Goal: Transaction & Acquisition: Purchase product/service

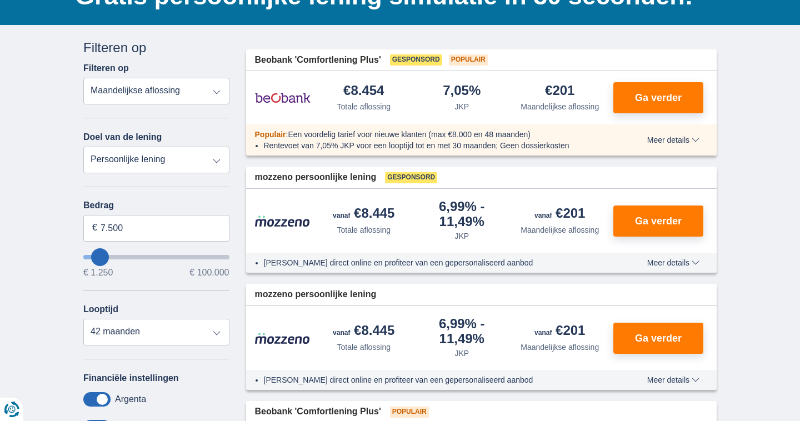
scroll to position [143, 0]
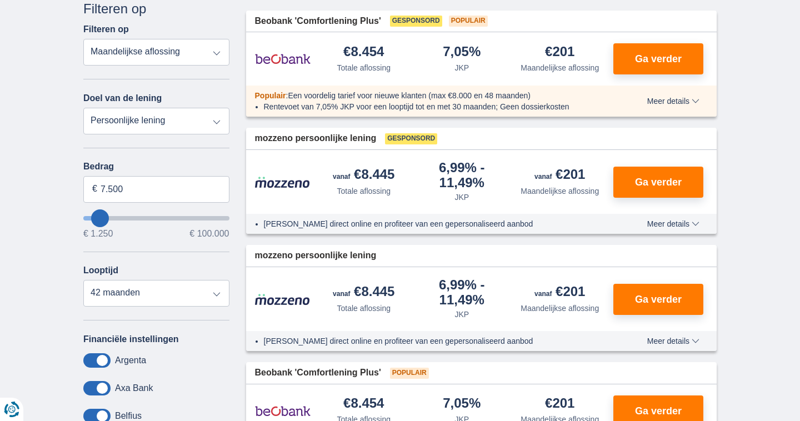
type input "6.250"
type input "6250"
type input "4.250"
type input "4250"
select select "36"
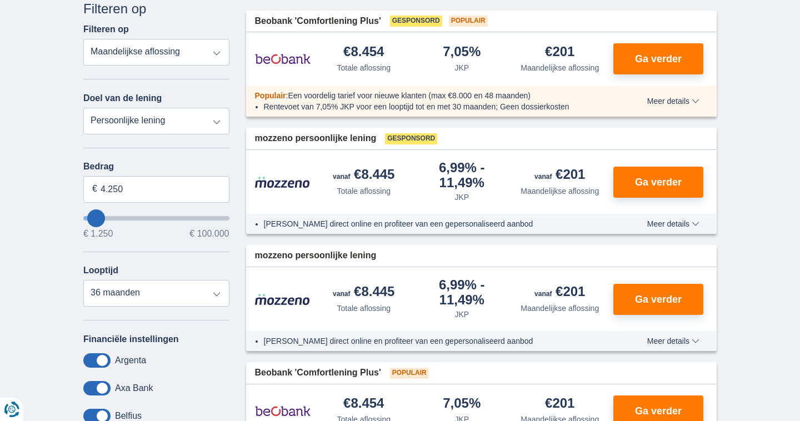
type input "1.250"
type input "1250"
select select "24"
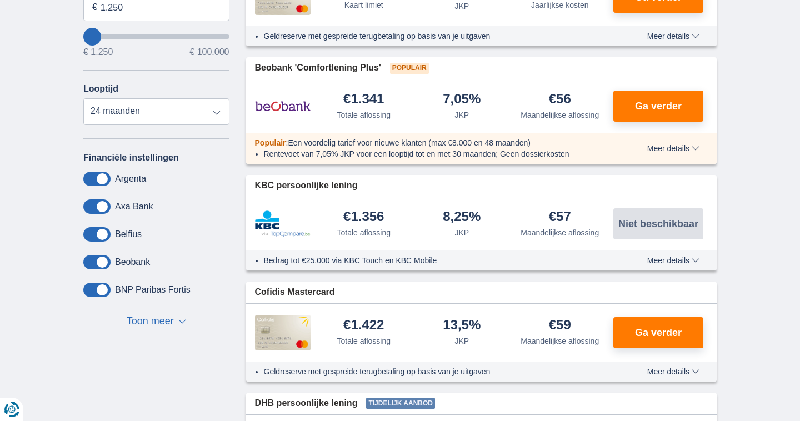
scroll to position [326, 0]
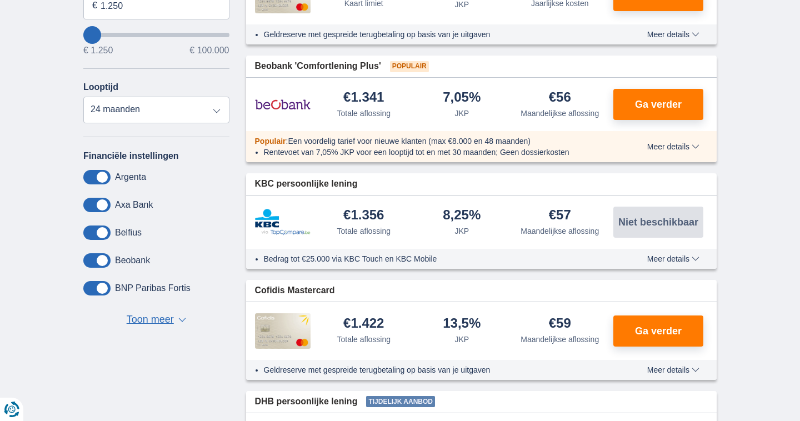
click at [100, 262] on span at bounding box center [96, 260] width 27 height 14
click at [0, 0] on input "checkbox" at bounding box center [0, 0] width 0 height 0
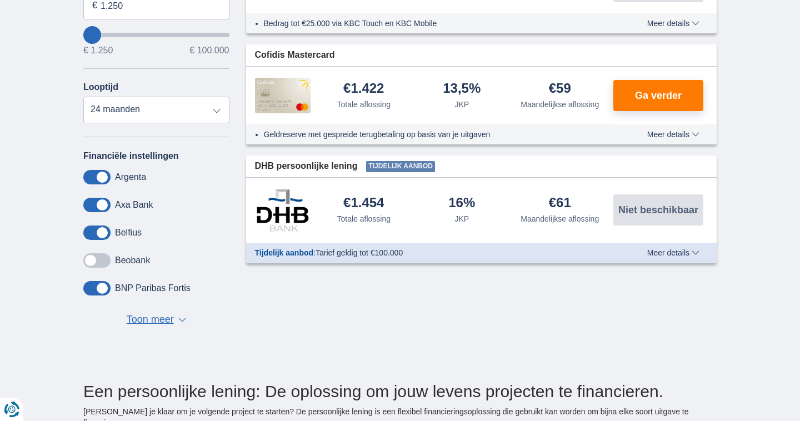
click at [99, 287] on span at bounding box center [96, 288] width 27 height 14
click at [0, 0] on input "checkbox" at bounding box center [0, 0] width 0 height 0
click at [158, 320] on span "Toon meer" at bounding box center [150, 320] width 47 height 14
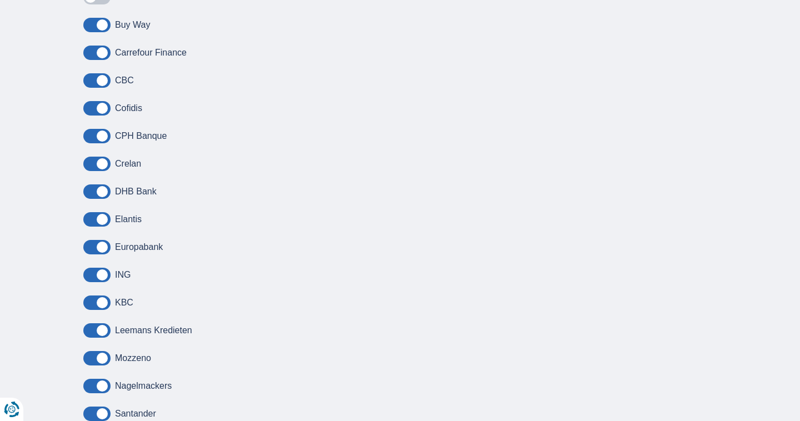
scroll to position [617, 0]
click at [93, 270] on span at bounding box center [96, 274] width 27 height 14
click at [0, 0] on input "checkbox" at bounding box center [0, 0] width 0 height 0
click at [95, 300] on span at bounding box center [96, 302] width 27 height 14
click at [0, 0] on input "checkbox" at bounding box center [0, 0] width 0 height 0
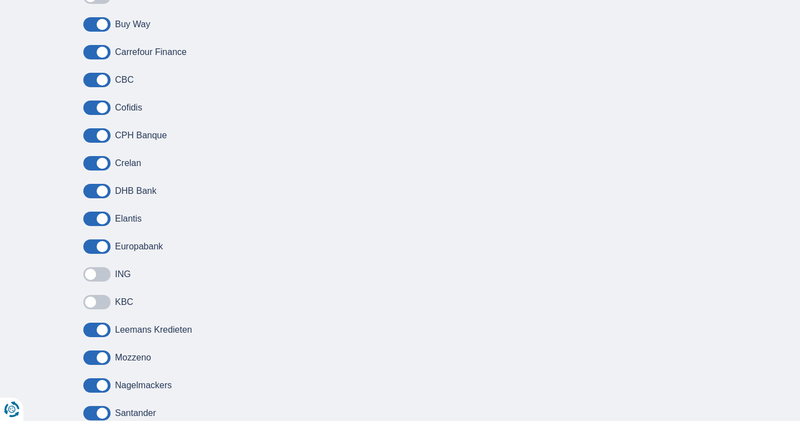
click at [98, 245] on span at bounding box center [96, 246] width 27 height 14
click at [0, 0] on input "checkbox" at bounding box center [0, 0] width 0 height 0
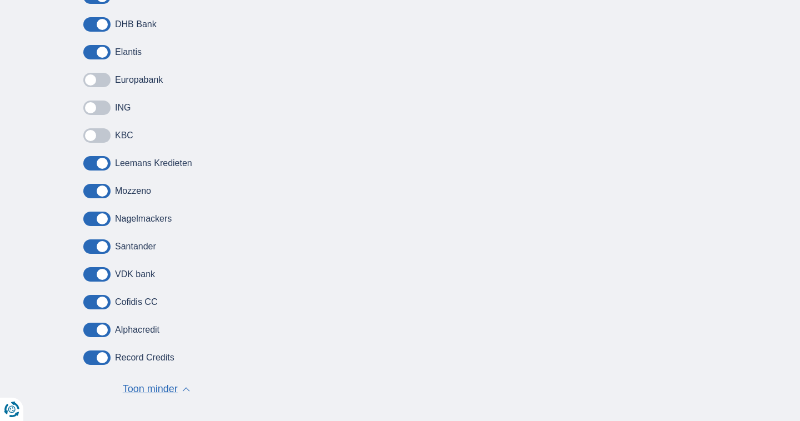
scroll to position [788, 0]
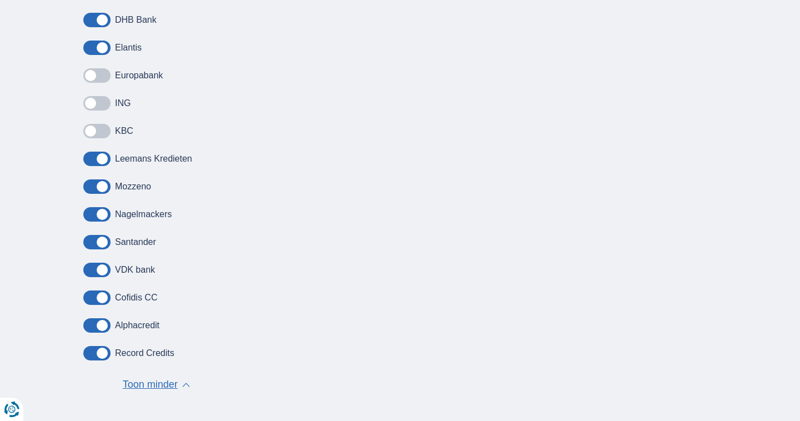
click at [102, 243] on span at bounding box center [96, 242] width 27 height 14
click at [0, 0] on input "checkbox" at bounding box center [0, 0] width 0 height 0
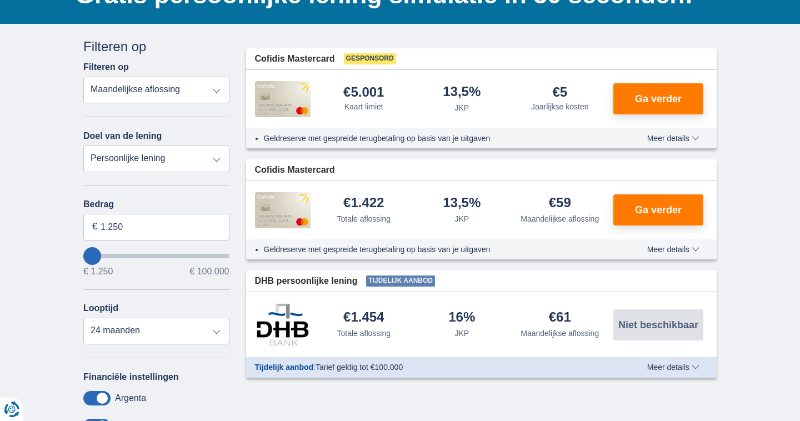
scroll to position [106, 0]
